Goal: Information Seeking & Learning: Learn about a topic

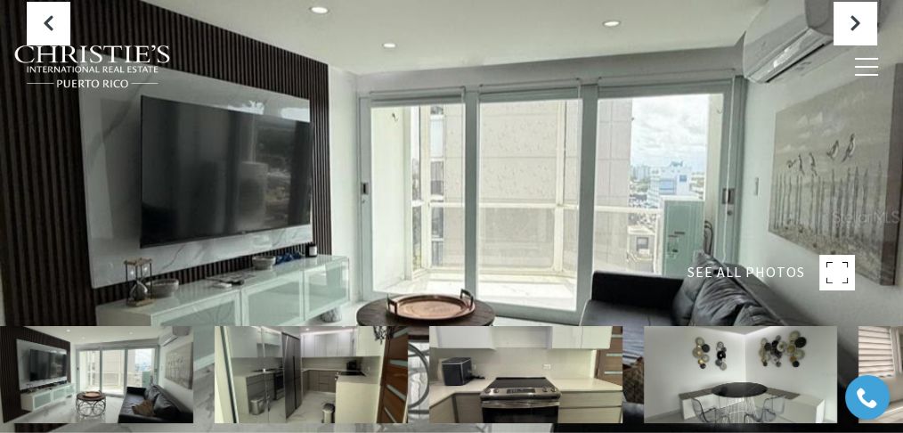
click at [846, 268] on rect at bounding box center [837, 273] width 36 height 36
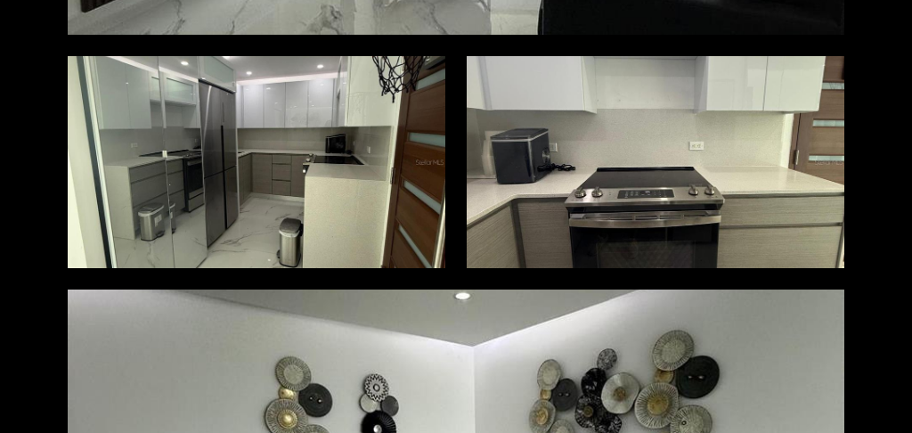
scroll to position [474, 0]
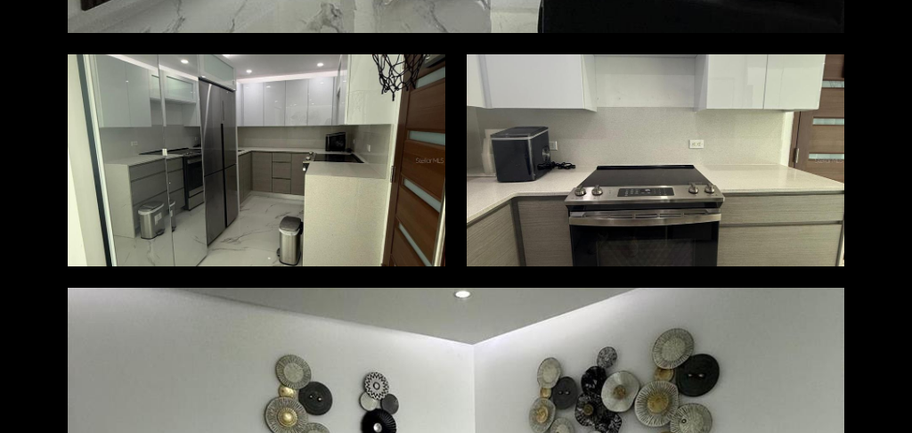
click at [428, 220] on div at bounding box center [256, 159] width 377 height 211
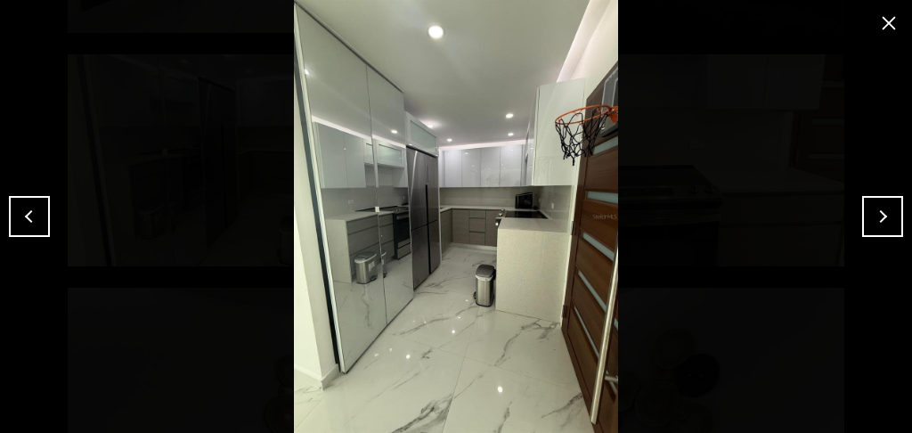
click at [32, 206] on button "Previous" at bounding box center [29, 216] width 41 height 41
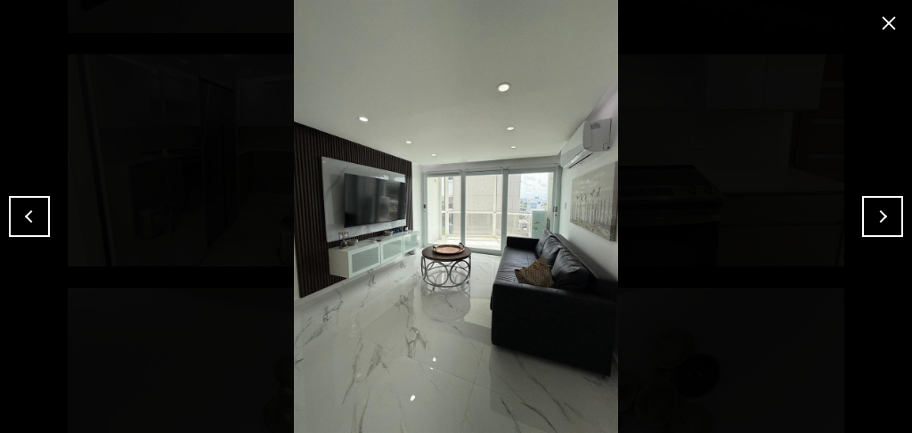
click at [885, 213] on button "Next" at bounding box center [882, 216] width 41 height 41
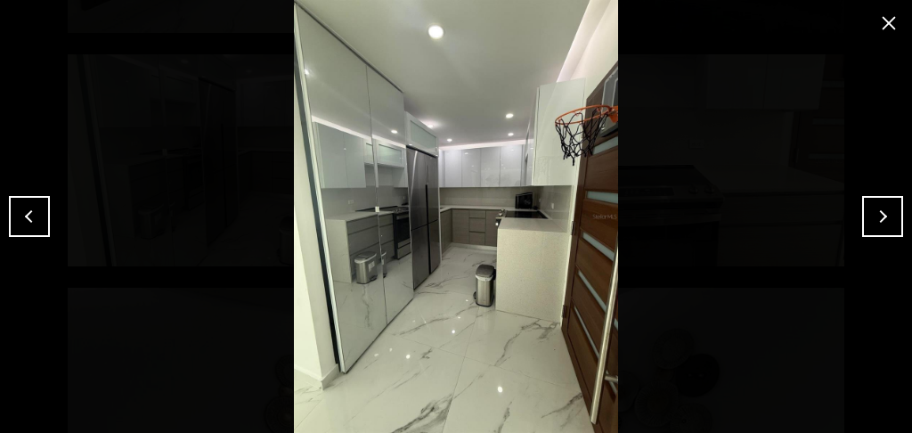
click at [885, 213] on button "Next" at bounding box center [882, 216] width 41 height 41
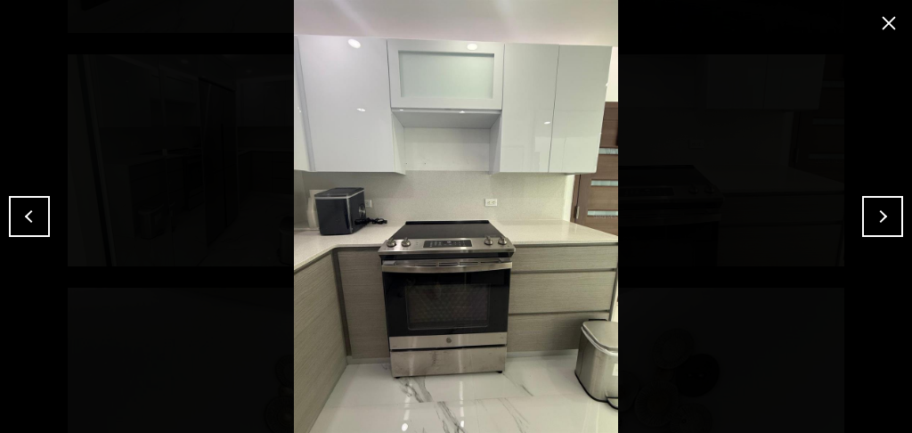
click at [885, 213] on button "Next" at bounding box center [882, 216] width 41 height 41
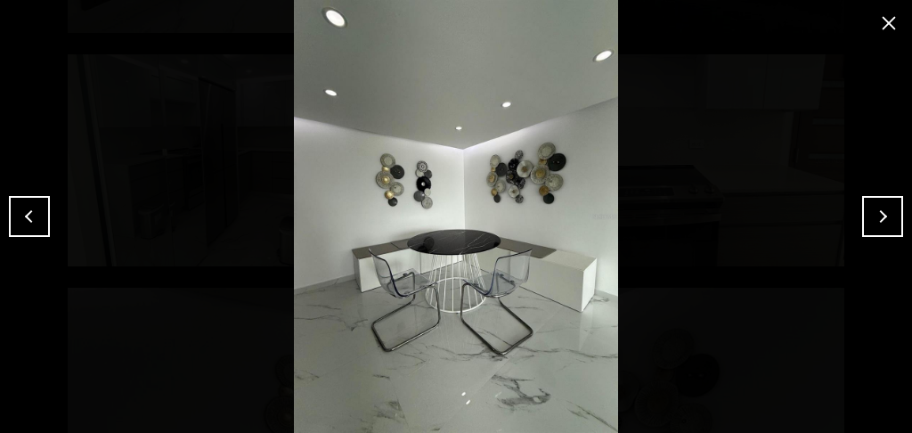
click at [884, 213] on button "Next" at bounding box center [882, 216] width 41 height 41
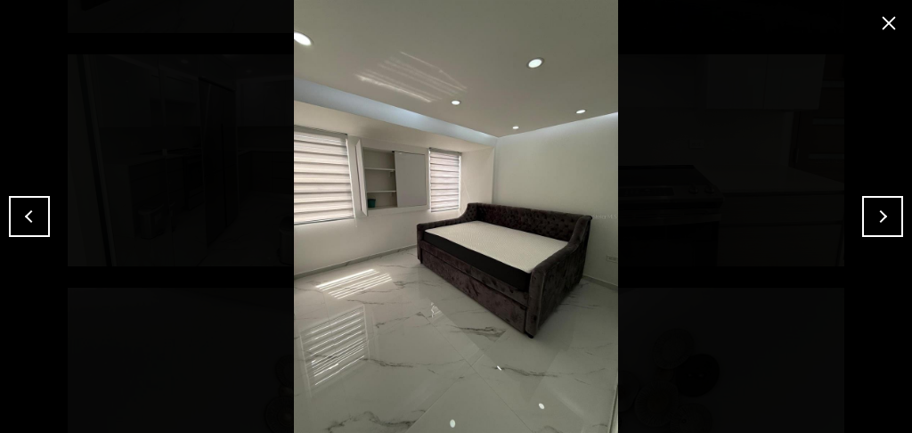
click at [872, 216] on button "Next" at bounding box center [882, 216] width 41 height 41
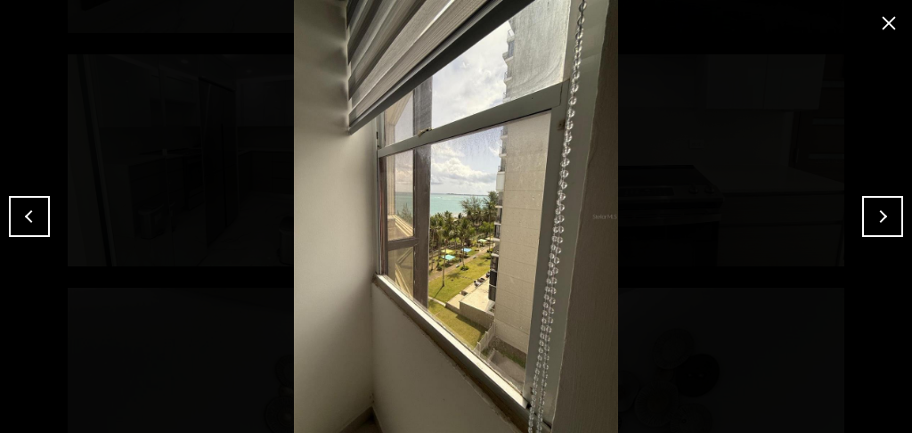
click at [895, 223] on button "Next" at bounding box center [882, 216] width 41 height 41
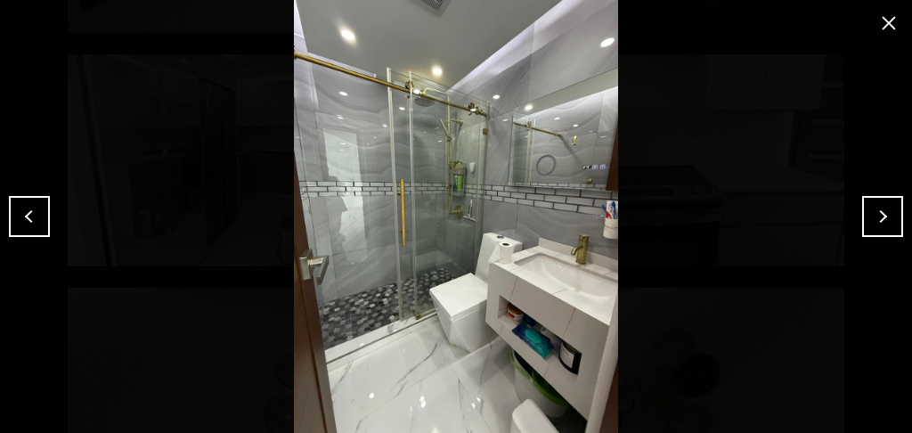
click at [872, 227] on button "Next" at bounding box center [882, 216] width 41 height 41
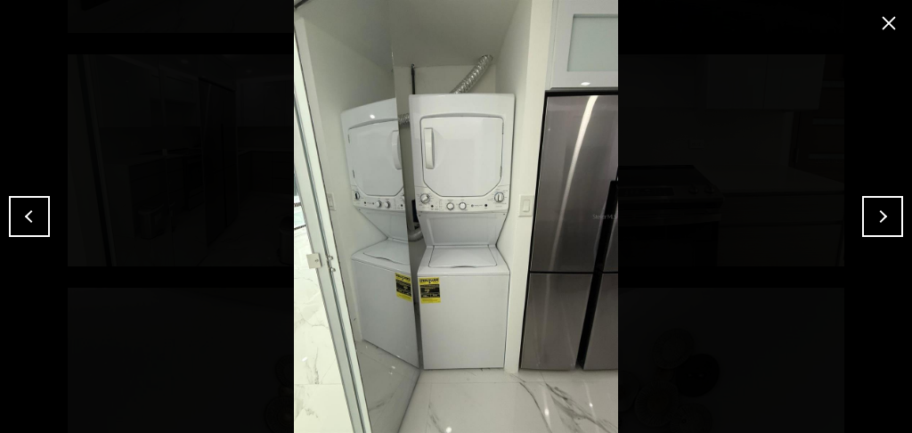
click at [872, 227] on button "Next" at bounding box center [882, 216] width 41 height 41
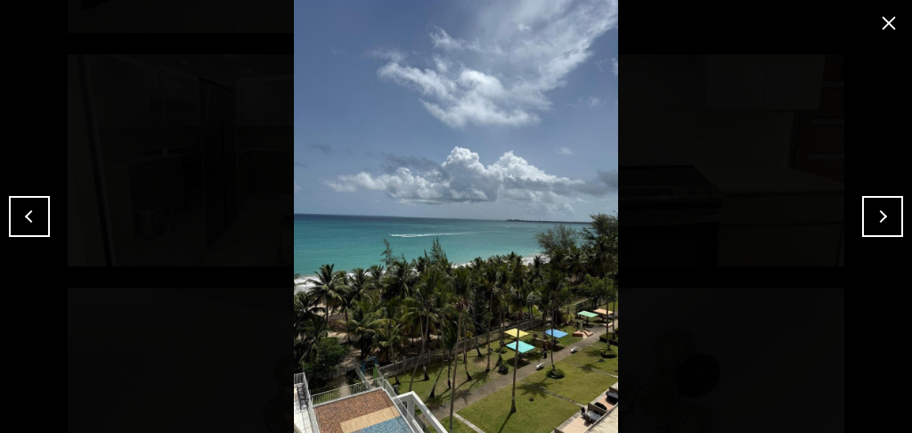
click at [892, 223] on button "Next" at bounding box center [882, 216] width 41 height 41
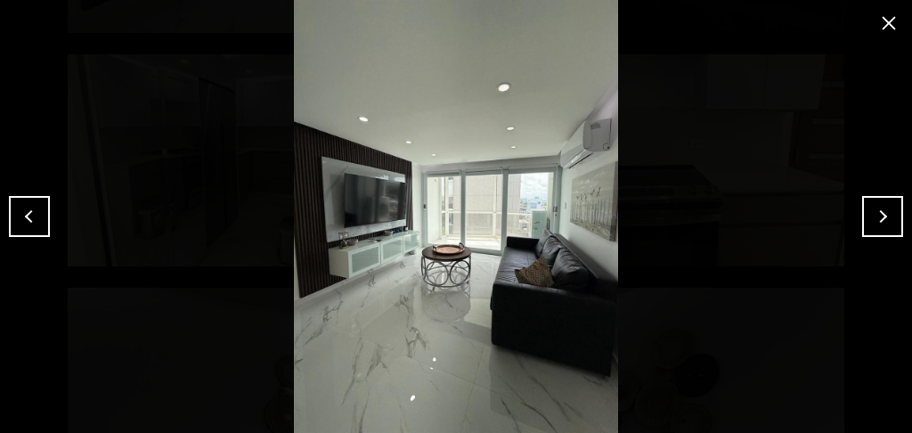
click at [891, 223] on button "Next" at bounding box center [882, 216] width 41 height 41
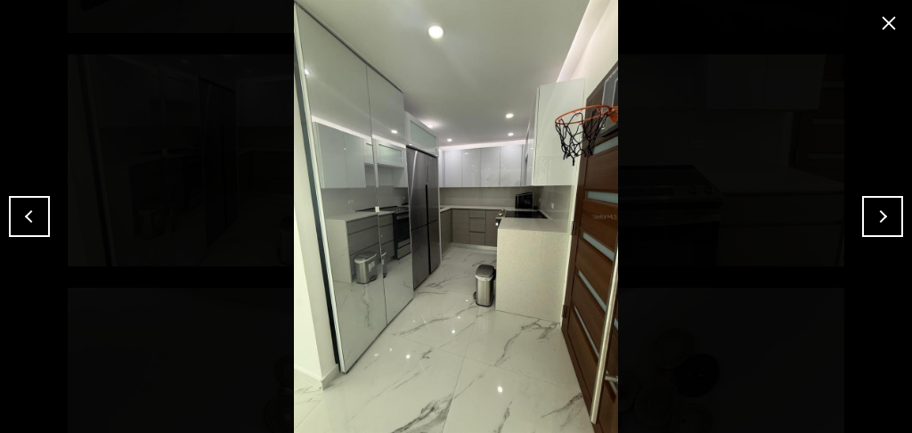
click at [888, 24] on button "close modal" at bounding box center [888, 23] width 28 height 28
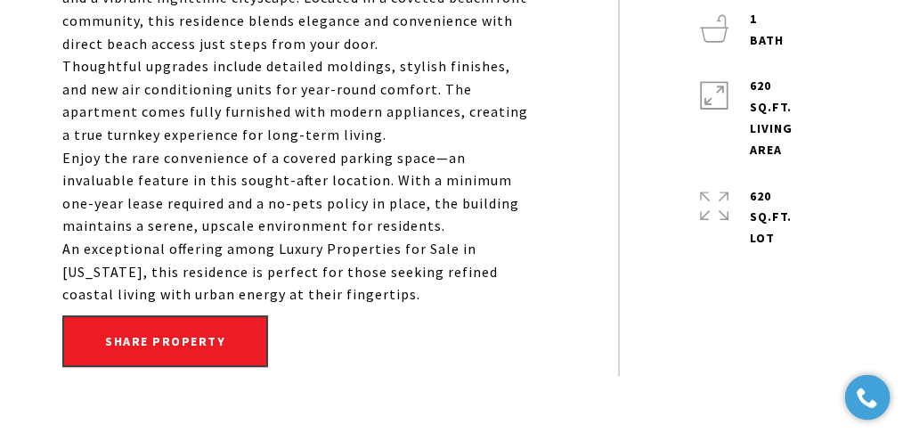
scroll to position [771, 0]
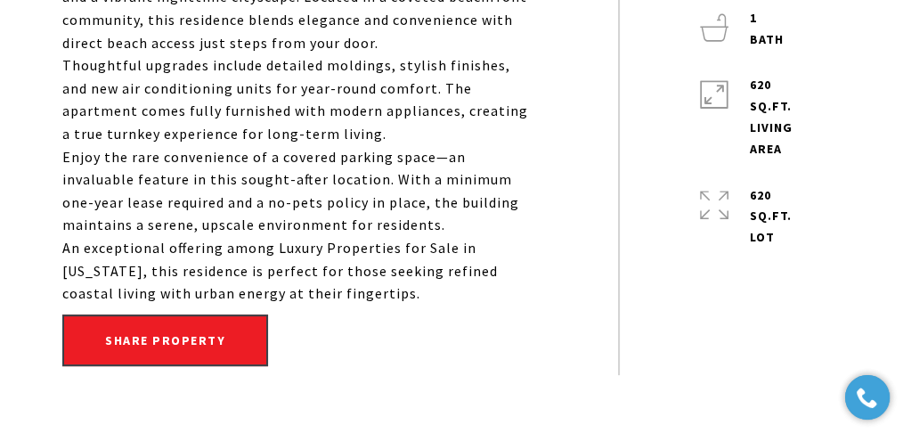
drag, startPoint x: 125, startPoint y: 152, endPoint x: 402, endPoint y: 264, distance: 299.5
click at [402, 264] on div "Embrace elevated island living in this beautifully remodeled 1-bedroom, 1-bathr…" at bounding box center [299, 122] width 475 height 365
copy div "elevated island living in this beautifully remodeled 1-bedroom, 1-bathroom apar…"
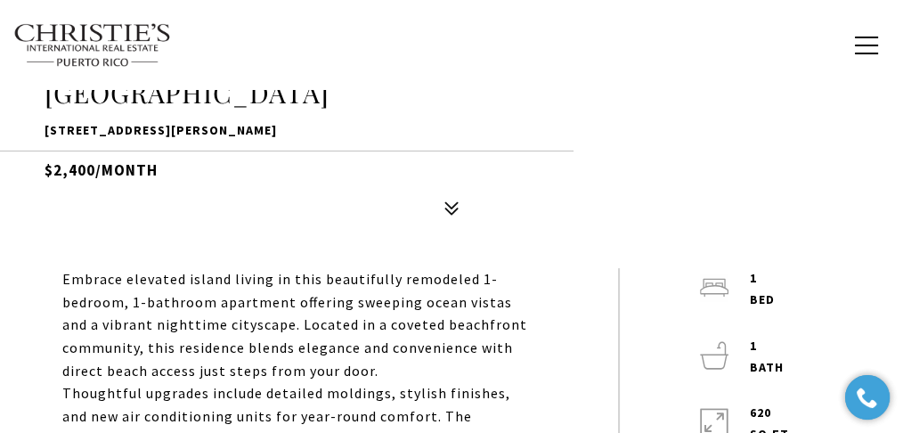
scroll to position [356, 0]
